Goal: Use online tool/utility: Use online tool/utility

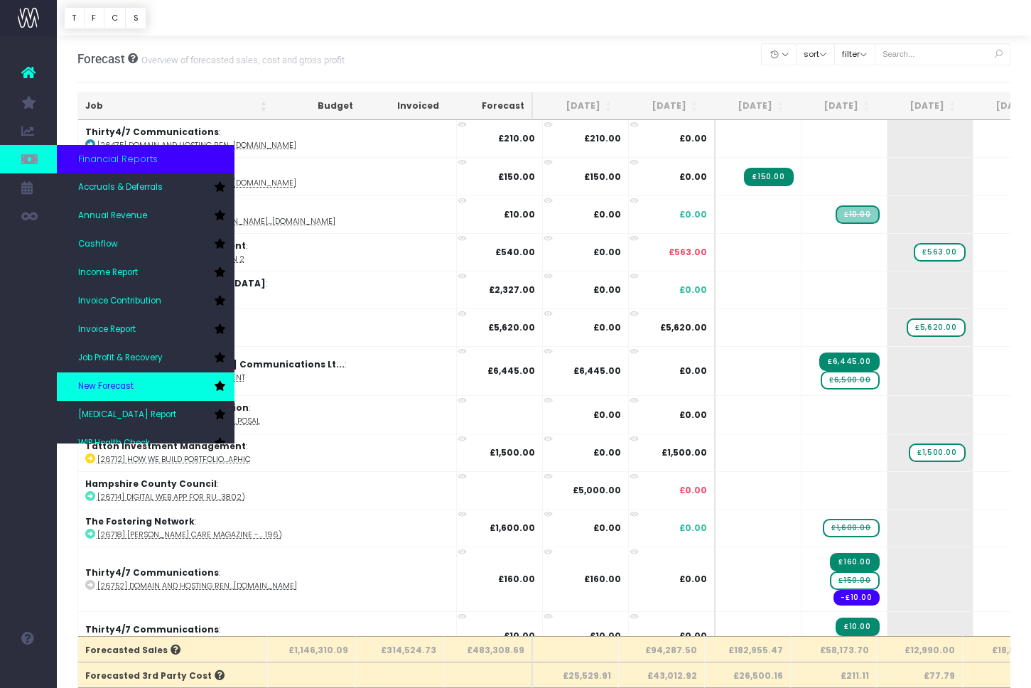
click at [102, 379] on link "New Forecast" at bounding box center [146, 386] width 178 height 28
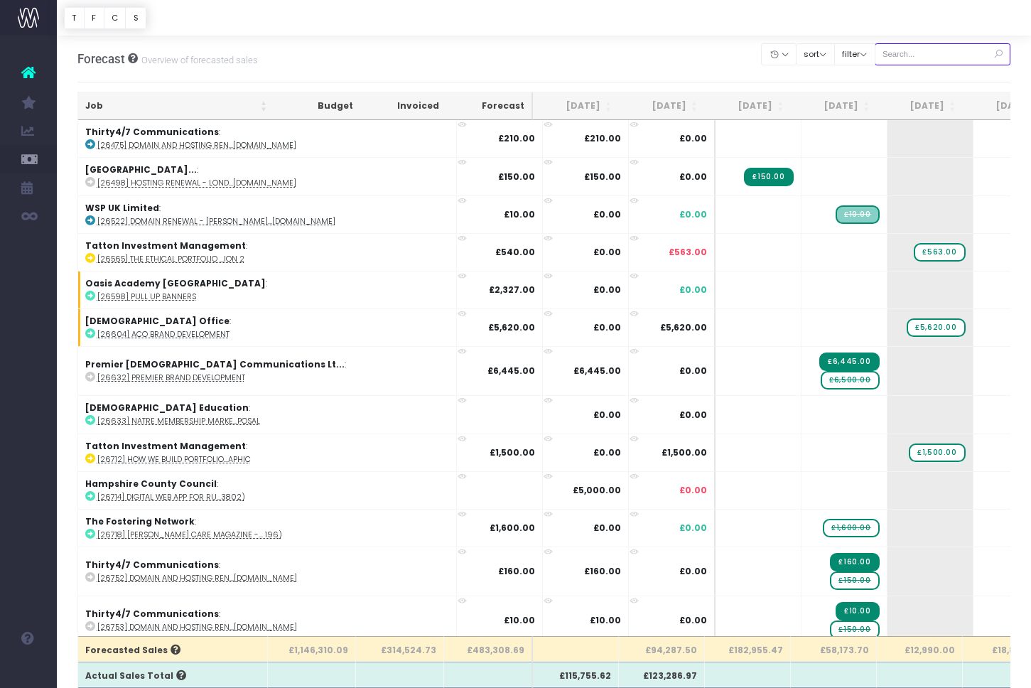
click at [932, 55] on input "text" at bounding box center [943, 54] width 136 height 22
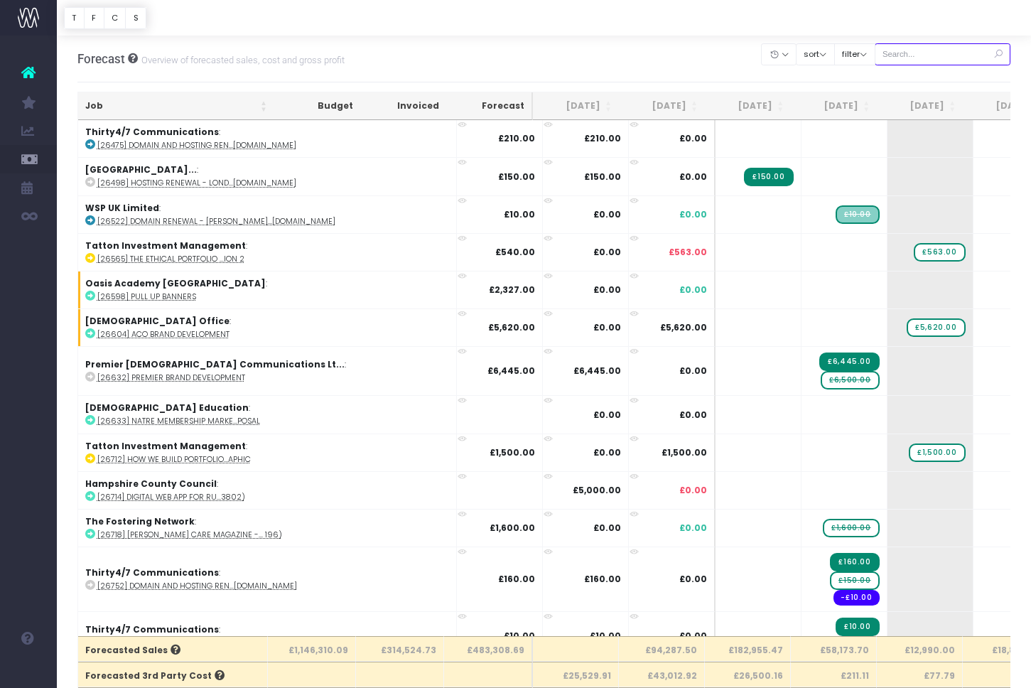
paste input "28880"
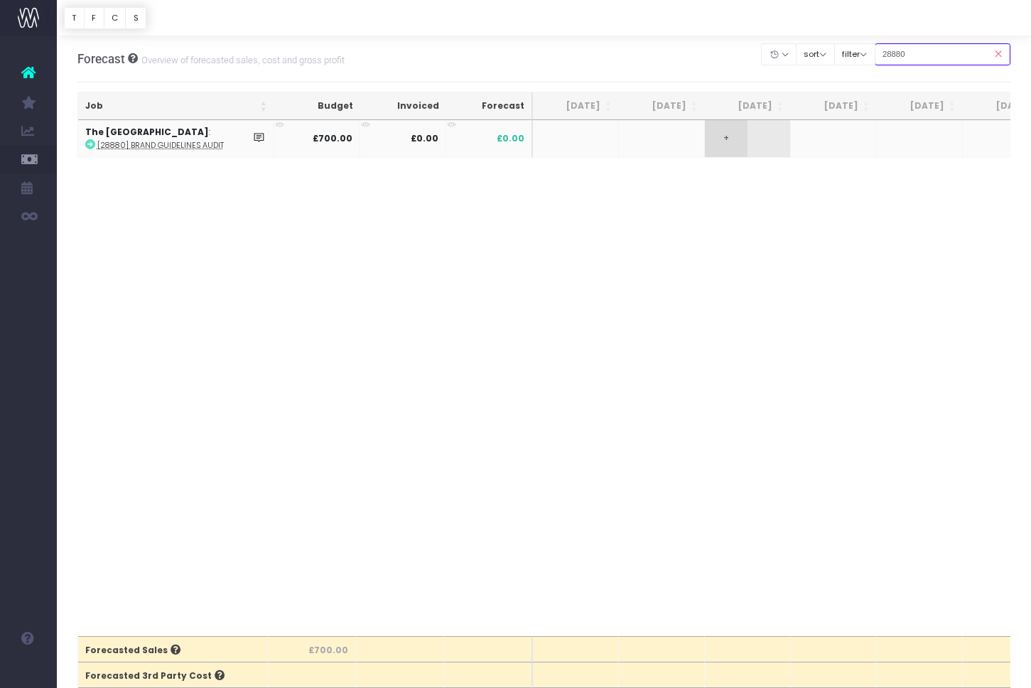
type input "28880"
click at [732, 144] on span "+" at bounding box center [726, 138] width 43 height 37
click at [660, 232] on body "Oh my... this is bad. [PERSON_NAME] wasn't able to load this page. Please conta…" at bounding box center [515, 344] width 1031 height 688
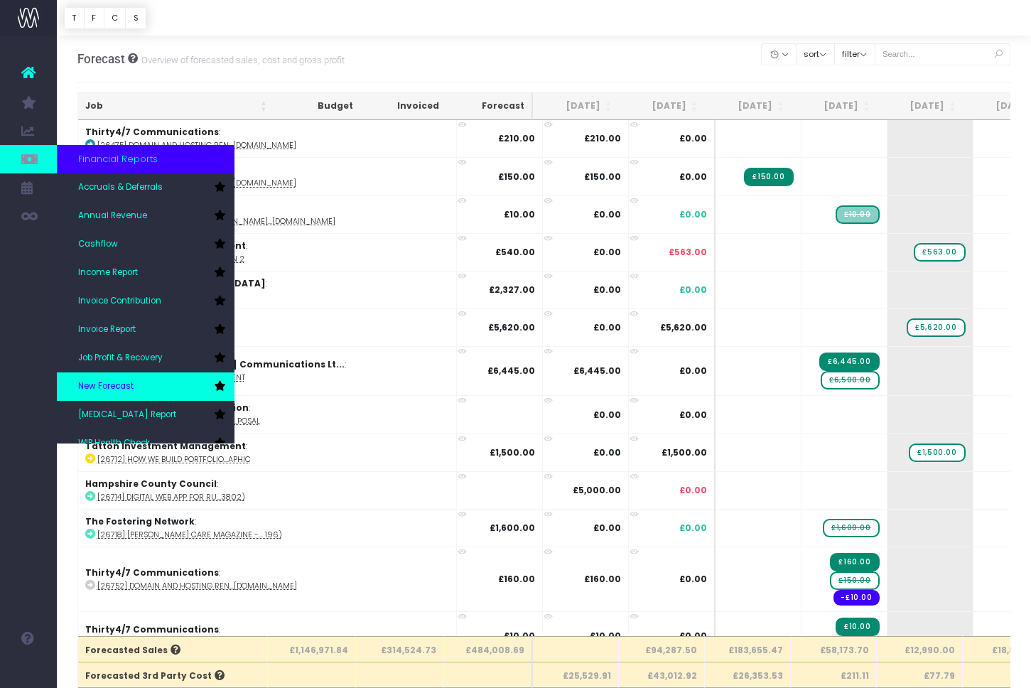
click at [115, 392] on span "New Forecast" at bounding box center [105, 386] width 55 height 13
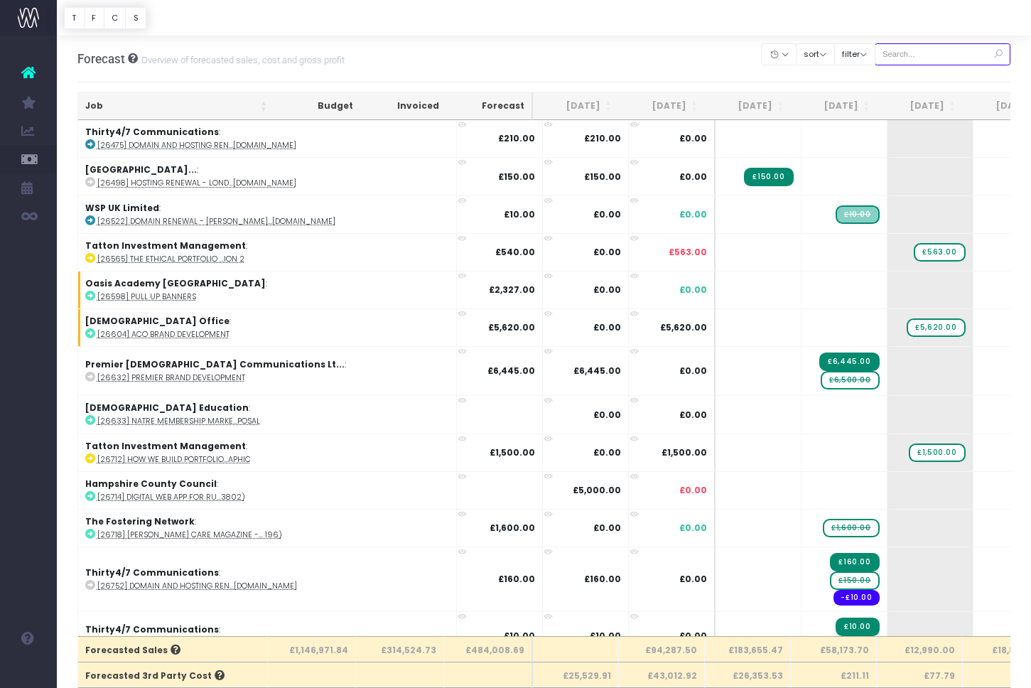
click at [935, 53] on input "text" at bounding box center [943, 54] width 136 height 22
paste input "28874"
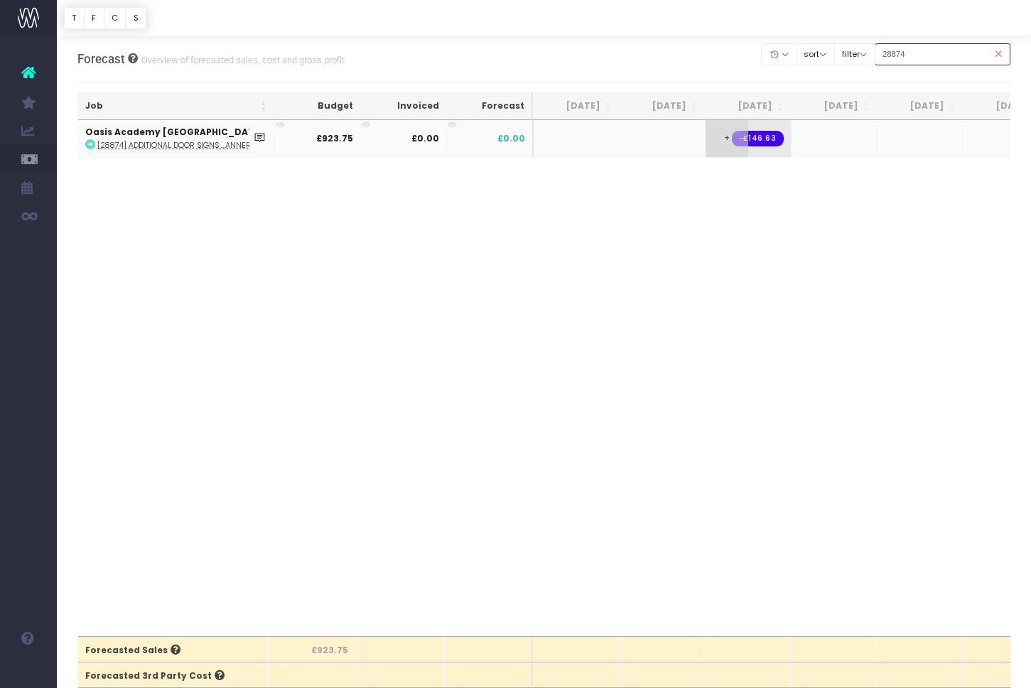
type input "28874"
click at [783, 152] on td "+ -£146.63" at bounding box center [749, 138] width 86 height 37
click at [783, 153] on td "+ -£146.63" at bounding box center [749, 138] width 86 height 37
click at [729, 144] on span "+" at bounding box center [727, 138] width 43 height 37
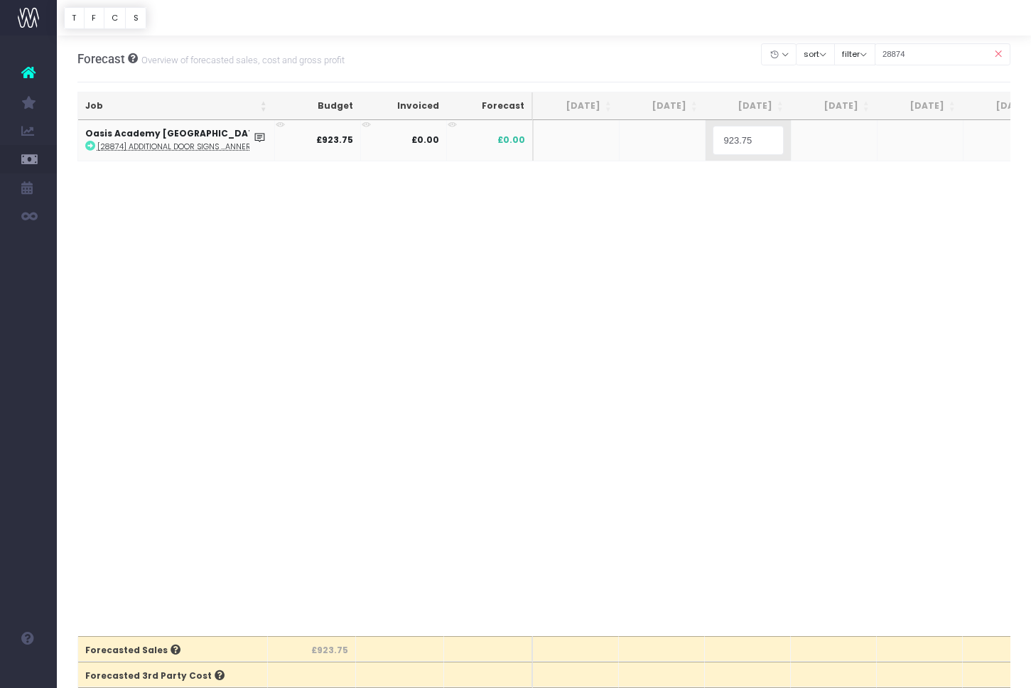
click at [752, 217] on body "Oh my... this is bad. [PERSON_NAME] wasn't able to load this page. Please conta…" at bounding box center [515, 344] width 1031 height 688
